Goal: Task Accomplishment & Management: Manage account settings

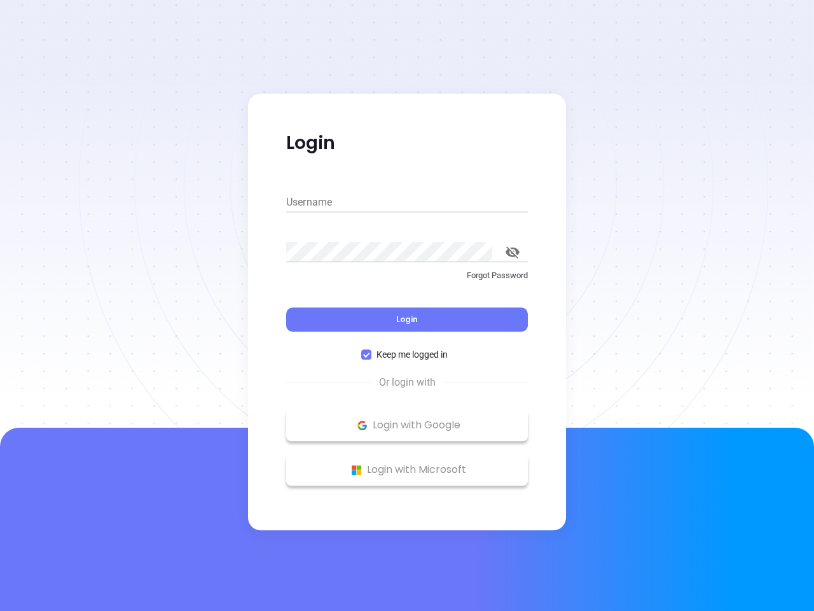
click at [407, 305] on div "Login" at bounding box center [407, 311] width 242 height 39
click at [407, 202] on input "Username" at bounding box center [407, 202] width 242 height 20
click at [513, 252] on icon "toggle password visibility" at bounding box center [513, 252] width 14 height 12
click at [407, 319] on span "Login" at bounding box center [407, 319] width 22 height 11
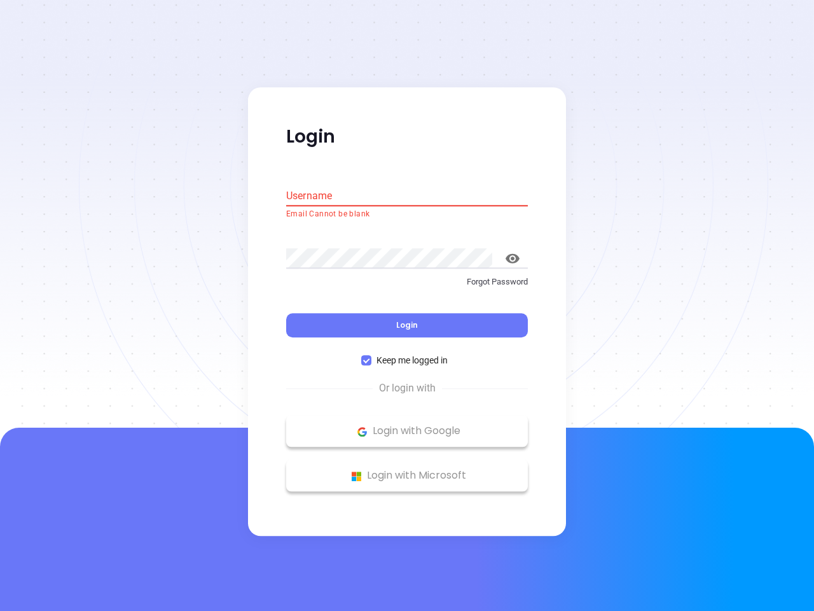
click at [407, 354] on span "Keep me logged in" at bounding box center [412, 361] width 81 height 14
click at [372, 356] on input "Keep me logged in" at bounding box center [366, 361] width 10 height 10
checkbox input "false"
click at [407, 425] on p "Login with Google" at bounding box center [407, 431] width 229 height 19
click at [407, 470] on p "Login with Microsoft" at bounding box center [407, 475] width 229 height 19
